Goal: Communication & Community: Share content

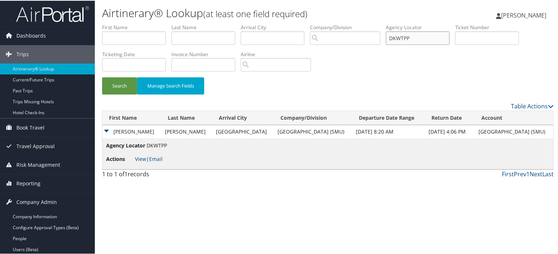
drag, startPoint x: 419, startPoint y: 39, endPoint x: 290, endPoint y: 22, distance: 130.3
click at [290, 22] on div "Airtinerary® Lookup (at least one field required) [PERSON_NAME] [PERSON_NAME] M…" at bounding box center [328, 127] width 466 height 254
paste input "OIDC"
type input "DKOIDC"
click at [294, 180] on div "1 to 1 of 1 records First Prev 1 Next Last" at bounding box center [328, 175] width 463 height 12
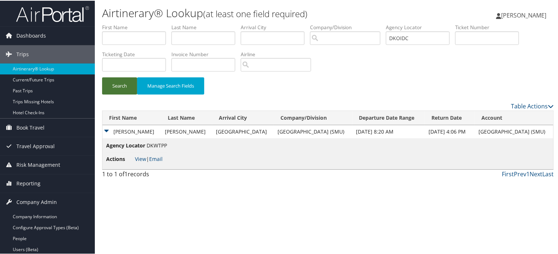
click at [114, 84] on button "Search" at bounding box center [119, 85] width 35 height 17
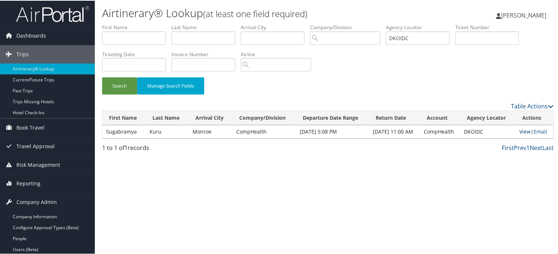
click at [521, 128] on link "View" at bounding box center [525, 130] width 11 height 7
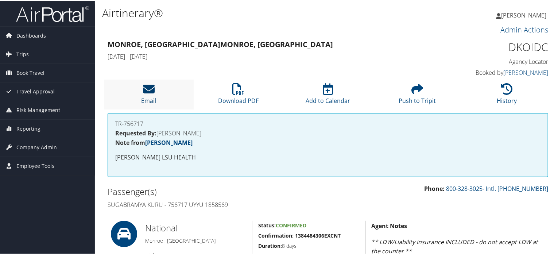
click at [144, 97] on link "Email" at bounding box center [148, 95] width 15 height 18
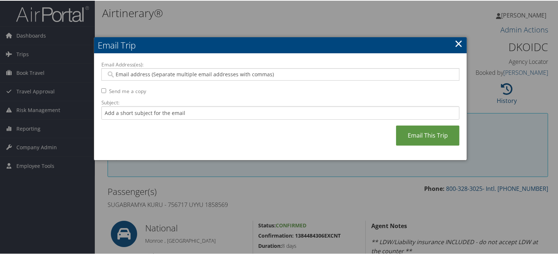
click at [217, 77] on div at bounding box center [280, 73] width 358 height 12
click at [430, 138] on link "Email This Trip" at bounding box center [427, 135] width 63 height 20
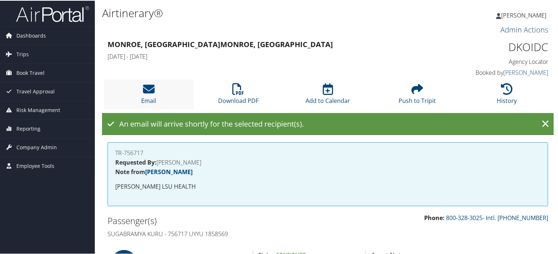
click at [158, 97] on li "Email" at bounding box center [149, 94] width 90 height 30
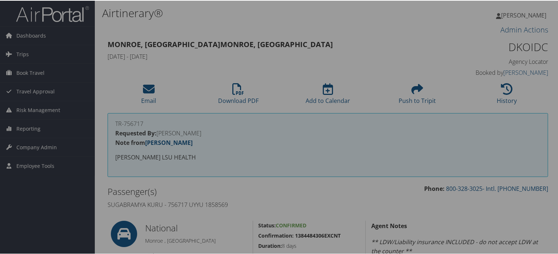
click at [124, 91] on div at bounding box center [280, 127] width 561 height 254
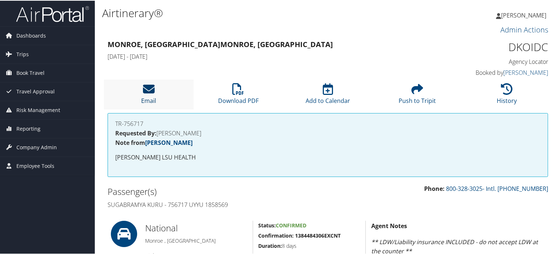
click at [146, 90] on icon at bounding box center [149, 88] width 12 height 12
click at [147, 95] on li "Email" at bounding box center [149, 94] width 90 height 30
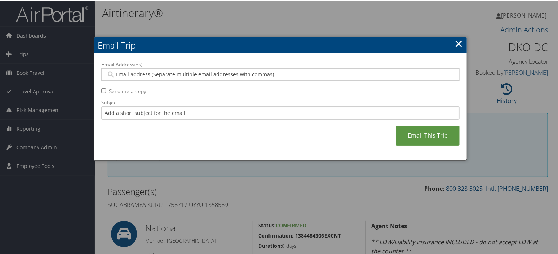
click at [148, 72] on input "Email Address(es):" at bounding box center [280, 73] width 349 height 7
paste input "DRKURU9@GMAIL.COM"
type input "DRKURU9@GMAIL.COM"
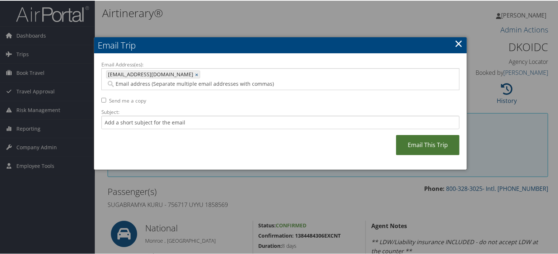
click at [429, 136] on link "Email This Trip" at bounding box center [427, 144] width 63 height 20
